Goal: Information Seeking & Learning: Learn about a topic

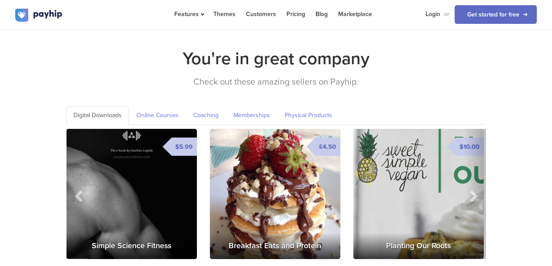
scroll to position [1245, 0]
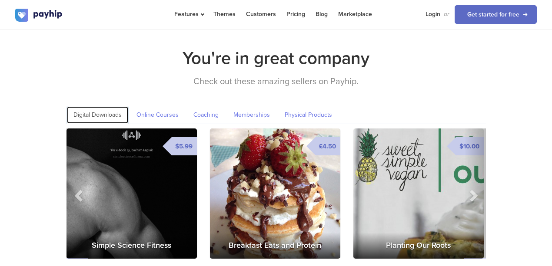
click at [102, 106] on link "Digital Downloads" at bounding box center [97, 115] width 62 height 18
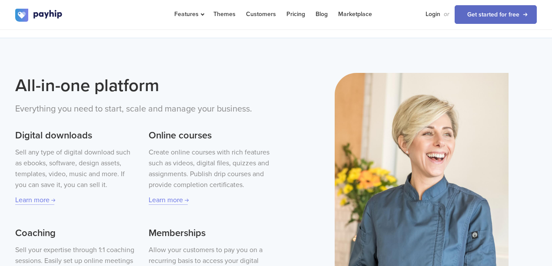
scroll to position [145, 0]
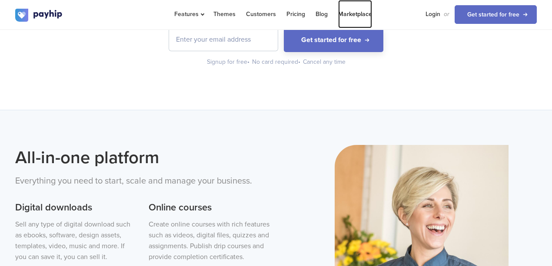
click at [346, 13] on link "Marketplace" at bounding box center [355, 14] width 34 height 28
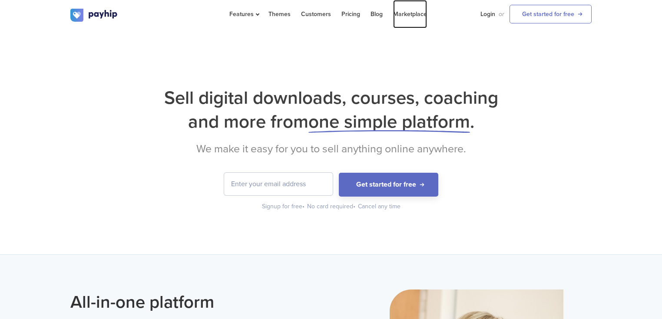
click at [407, 14] on link "Marketplace" at bounding box center [410, 14] width 34 height 28
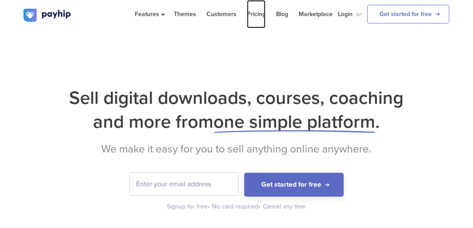
click at [256, 15] on link "Pricing" at bounding box center [256, 14] width 19 height 28
